Goal: Task Accomplishment & Management: Manage account settings

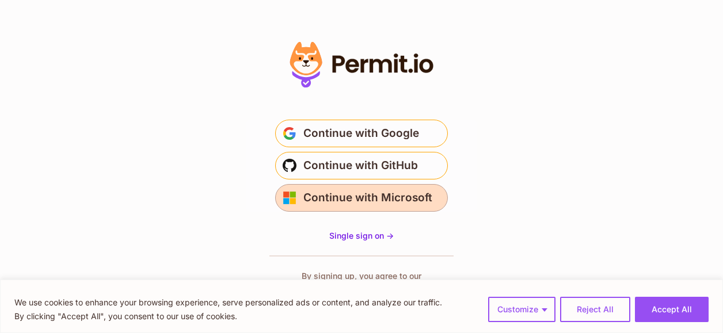
click at [379, 202] on span "Continue with Microsoft" at bounding box center [367, 198] width 129 height 18
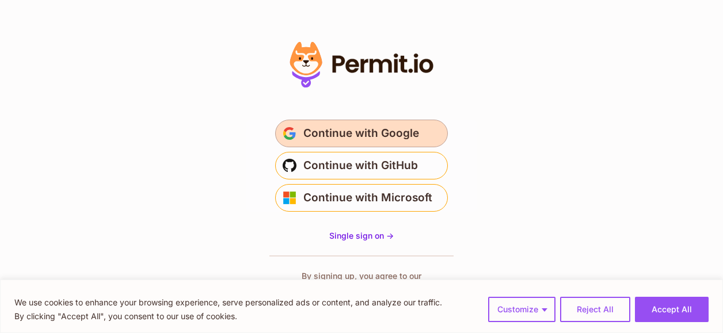
click at [368, 130] on span "Continue with Google" at bounding box center [361, 133] width 116 height 18
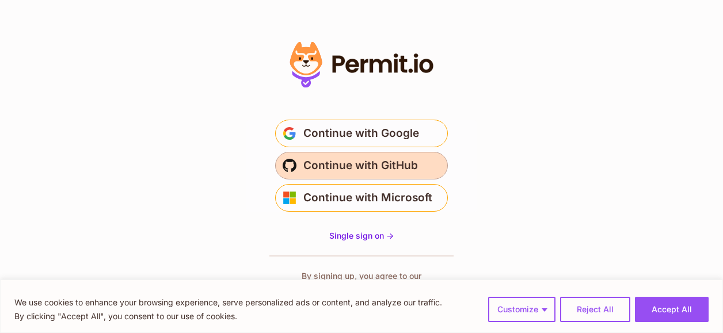
click at [317, 164] on span "Continue with GitHub" at bounding box center [360, 166] width 115 height 18
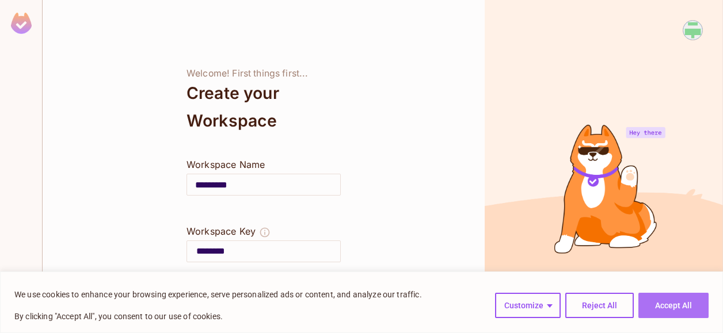
click at [681, 309] on button "Accept All" at bounding box center [674, 305] width 70 height 25
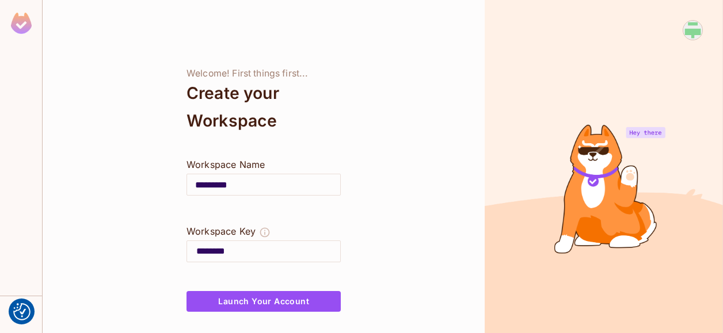
click at [197, 250] on input "********" at bounding box center [268, 251] width 144 height 18
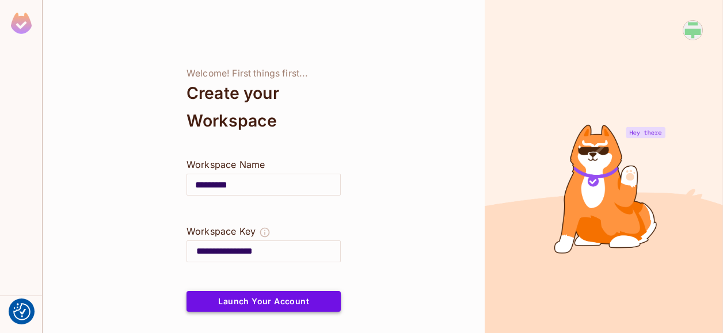
type input "**********"
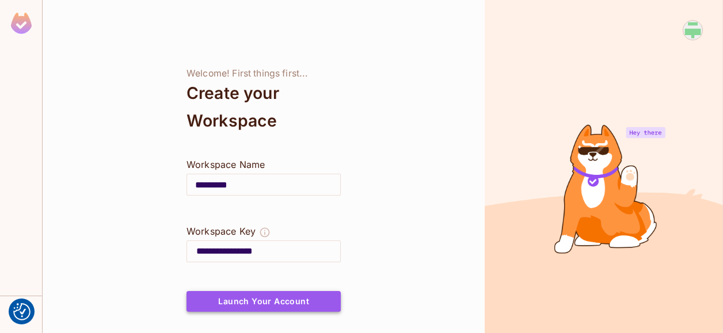
click at [288, 305] on button "Launch Your Account" at bounding box center [264, 301] width 154 height 21
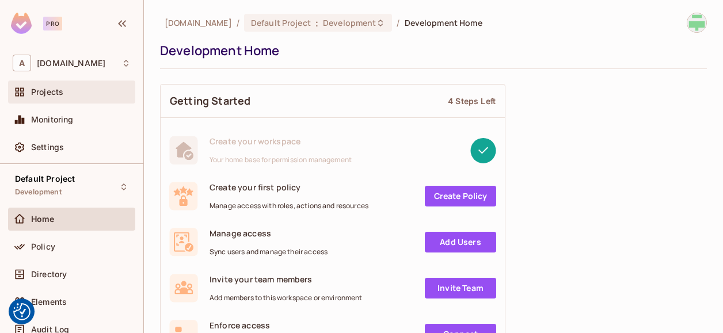
click at [51, 90] on span "Projects" at bounding box center [47, 92] width 32 height 9
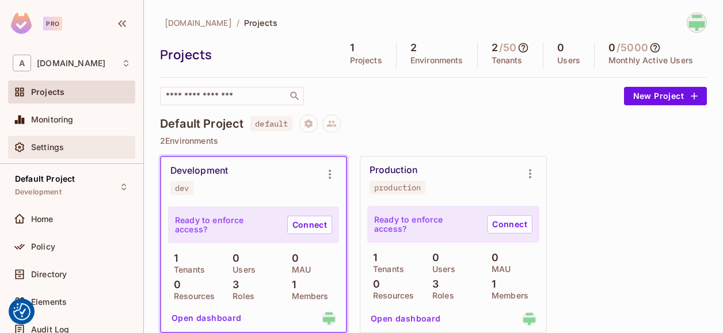
click at [37, 145] on span "Settings" at bounding box center [47, 147] width 33 height 9
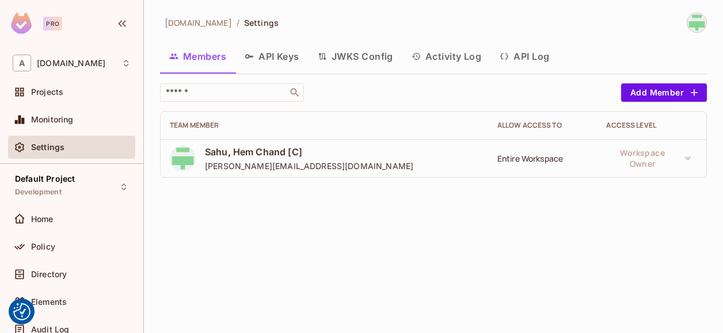
click at [266, 48] on button "API Keys" at bounding box center [271, 56] width 73 height 29
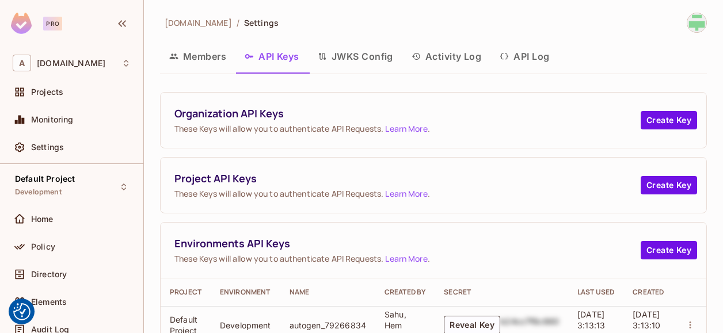
scroll to position [82, 0]
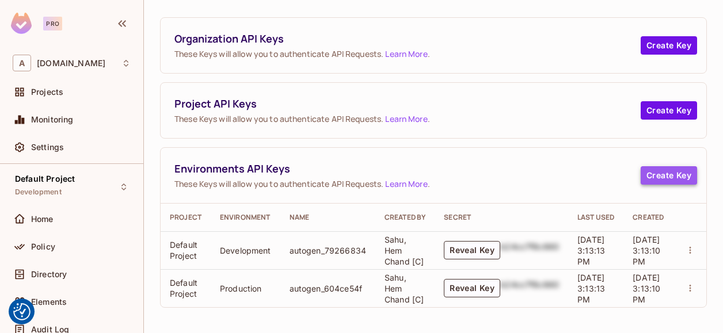
click at [651, 172] on button "Create Key" at bounding box center [669, 175] width 56 height 18
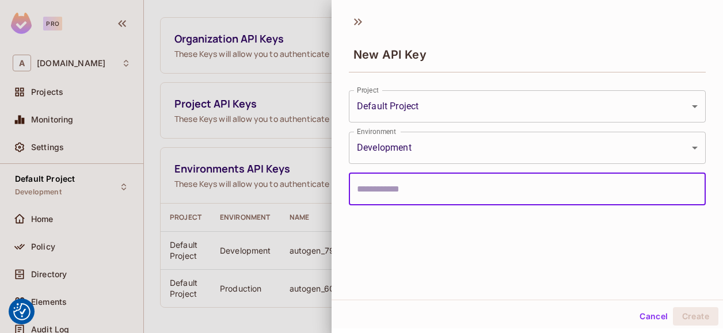
click at [613, 158] on body "We use cookies to enhance your browsing experience, serve personalized ads or c…" at bounding box center [361, 166] width 723 height 333
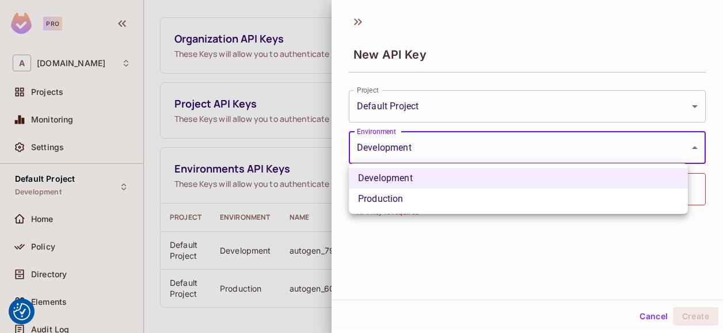
click at [568, 279] on div at bounding box center [361, 166] width 723 height 333
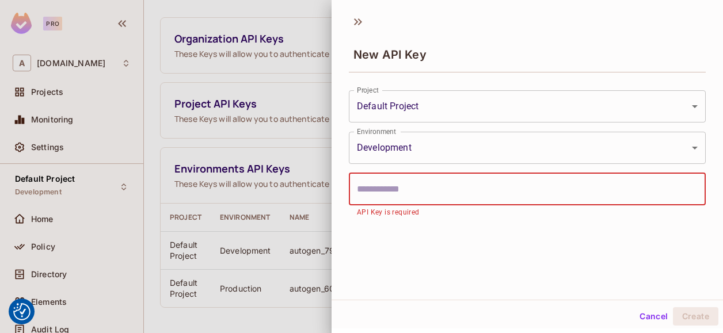
click at [457, 187] on input "text" at bounding box center [527, 189] width 357 height 32
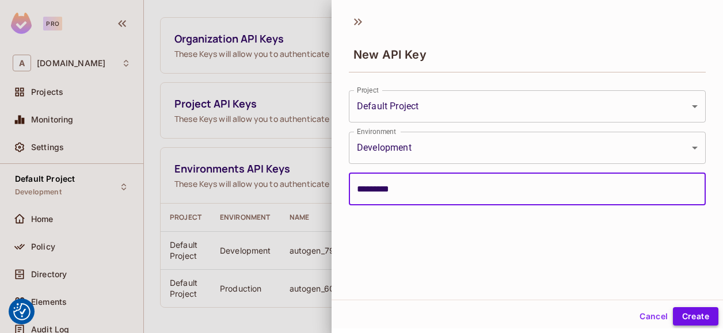
type input "*********"
click at [697, 322] on button "Create" at bounding box center [695, 316] width 45 height 18
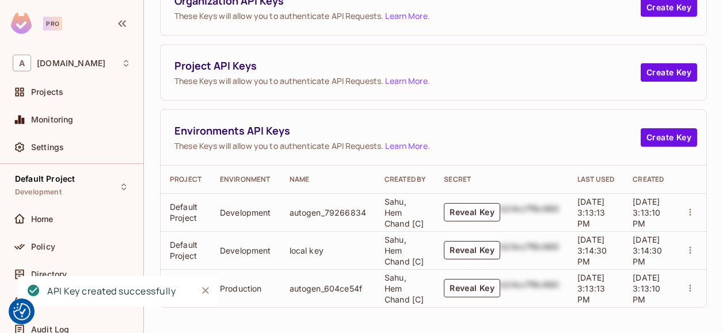
scroll to position [120, 0]
click at [461, 241] on button "Reveal Key" at bounding box center [472, 250] width 56 height 18
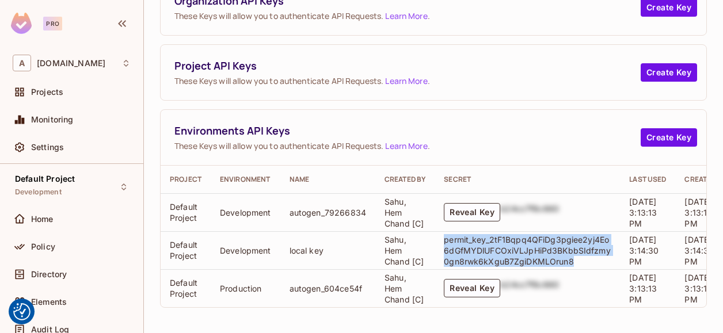
drag, startPoint x: 575, startPoint y: 253, endPoint x: 442, endPoint y: 231, distance: 135.4
click at [442, 231] on td "permit_key_2tF1Bqpq4QFiDg3pgiee2yj4Eo6dGfMYDlUFCOxiVLJpHiPd3BKbbSIdfzmy0gn8rwk6…" at bounding box center [527, 250] width 185 height 38
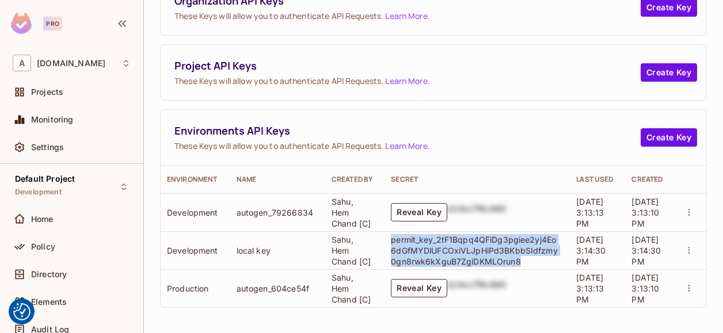
click at [684, 245] on icon "actions" at bounding box center [689, 250] width 10 height 10
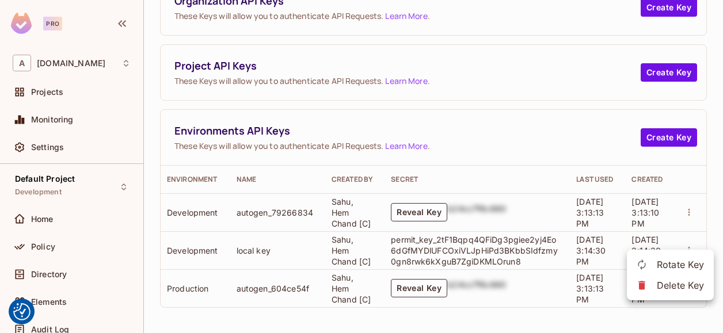
drag, startPoint x: 268, startPoint y: 301, endPoint x: 135, endPoint y: 294, distance: 133.2
click at [135, 294] on div at bounding box center [361, 166] width 723 height 333
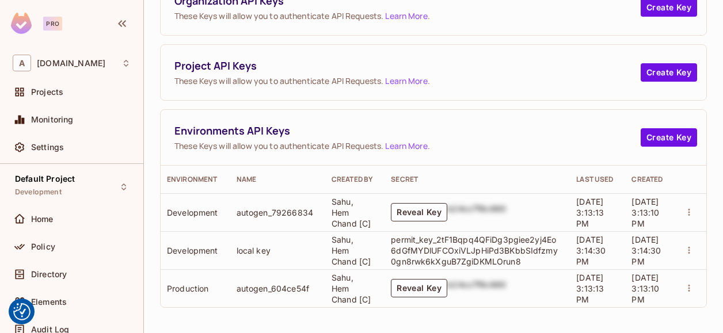
scroll to position [0, 0]
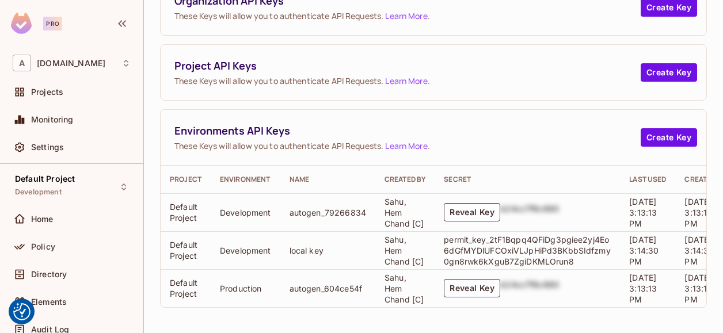
click at [181, 235] on td "Default Project" at bounding box center [186, 250] width 50 height 38
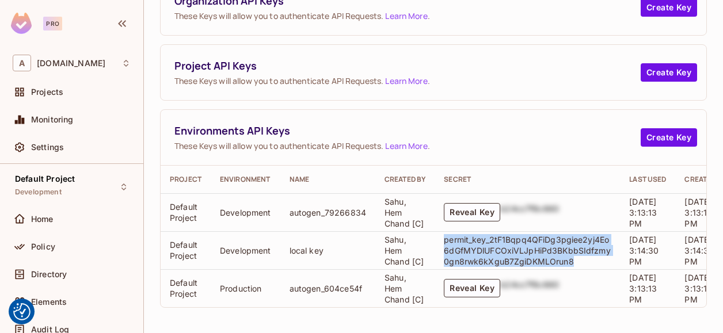
drag, startPoint x: 442, startPoint y: 230, endPoint x: 574, endPoint y: 249, distance: 133.3
click at [574, 249] on td "permit_key_2tF1Bqpq4QFiDg3pgiee2yj4Eo6dGfMYDlUFCOxiVLJpHiPd3BKbbSIdfzmy0gn8rwk6…" at bounding box center [527, 250] width 185 height 38
copy p "permit_key_2tF1Bqpq4QFiDg3pgiee2yj4Eo6dGfMYDlUFCOxiVLJpHiPd3BKbbSIdfzmy0gn8rwk6…"
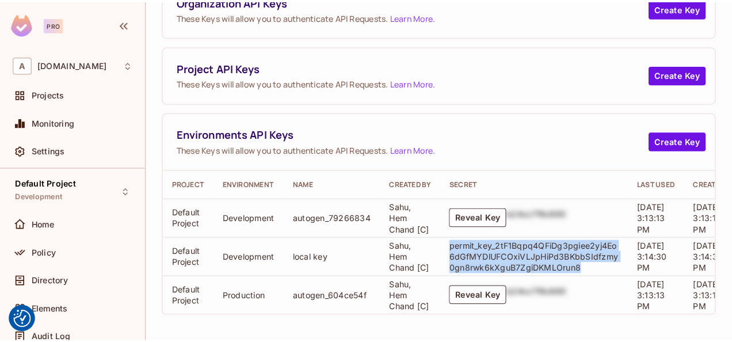
scroll to position [0, 79]
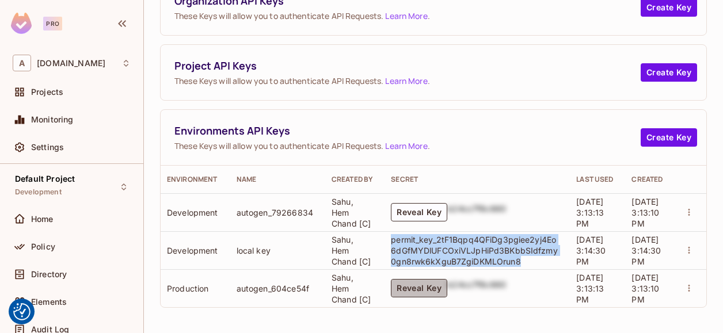
click at [409, 285] on button "Reveal Key" at bounding box center [419, 288] width 56 height 18
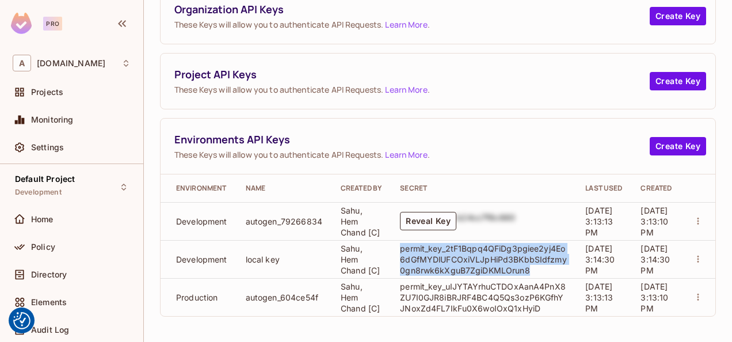
scroll to position [112, 0]
